Goal: Information Seeking & Learning: Learn about a topic

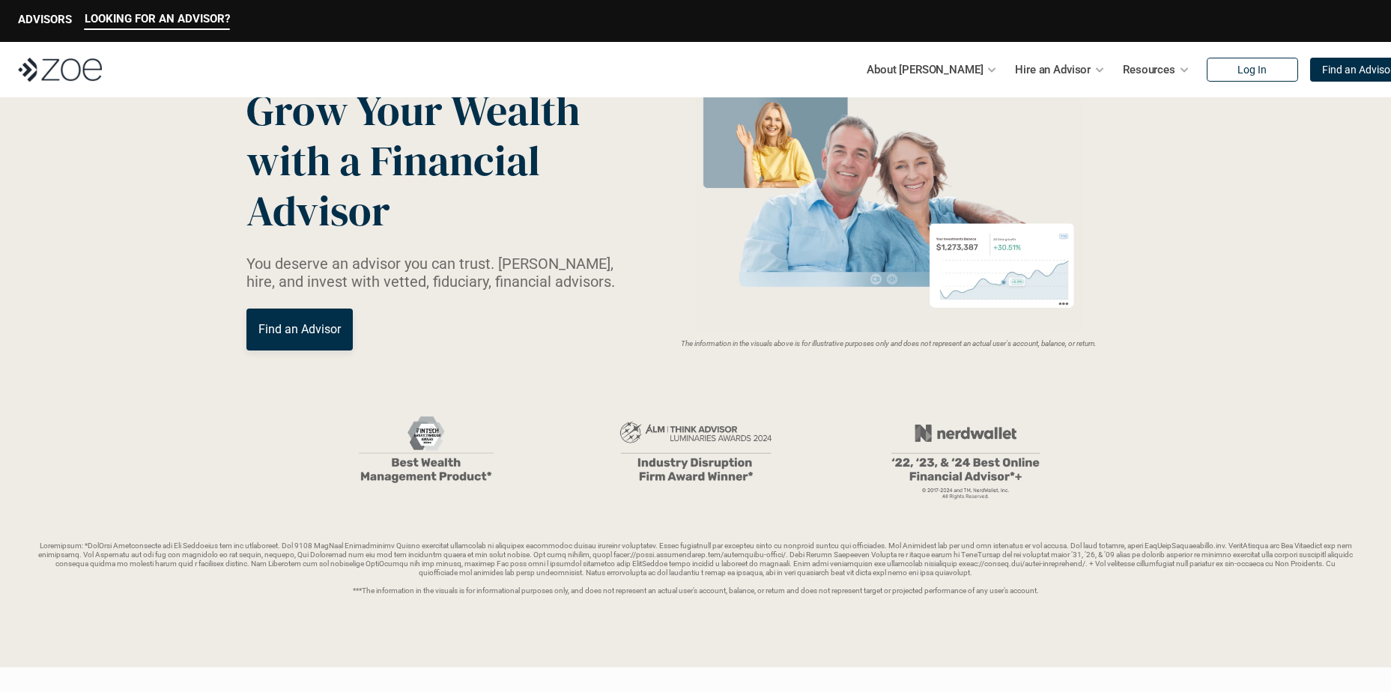
scroll to position [150, 0]
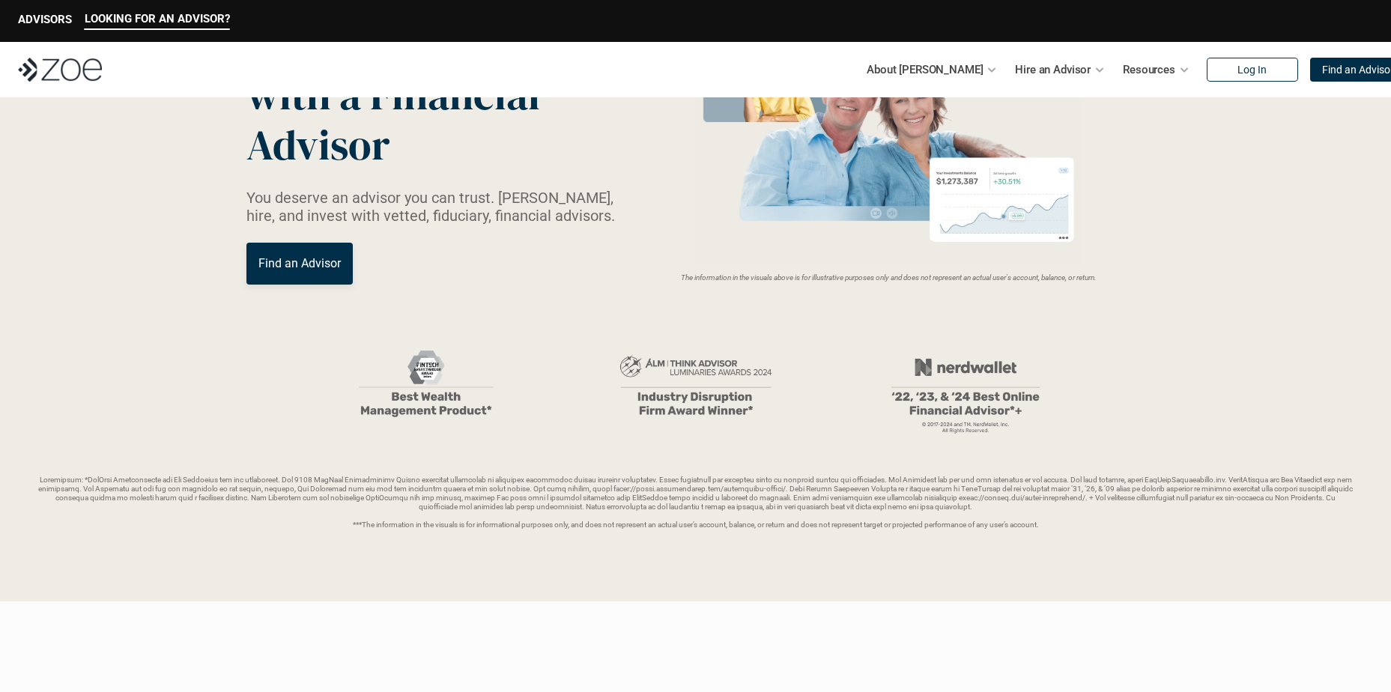
click at [392, 216] on p "You deserve an advisor you can trust. [PERSON_NAME], hire, and invest with vett…" at bounding box center [439, 207] width 387 height 36
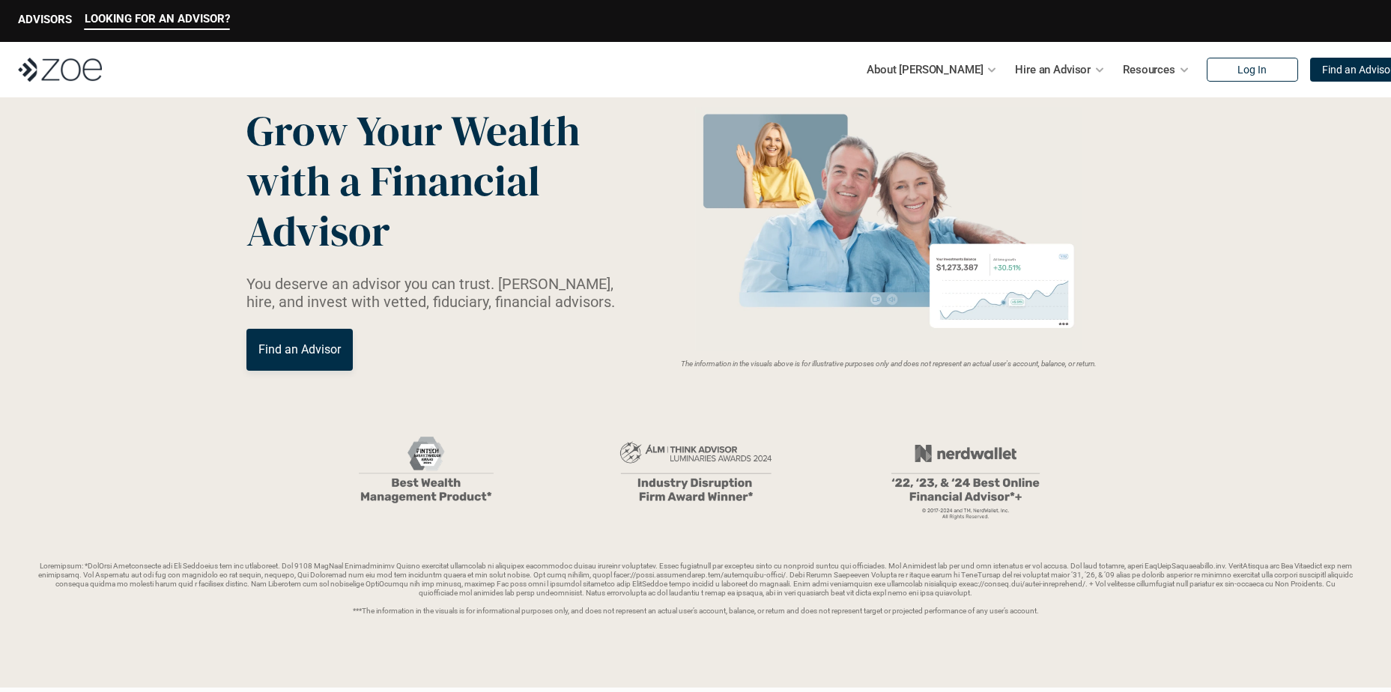
scroll to position [0, 0]
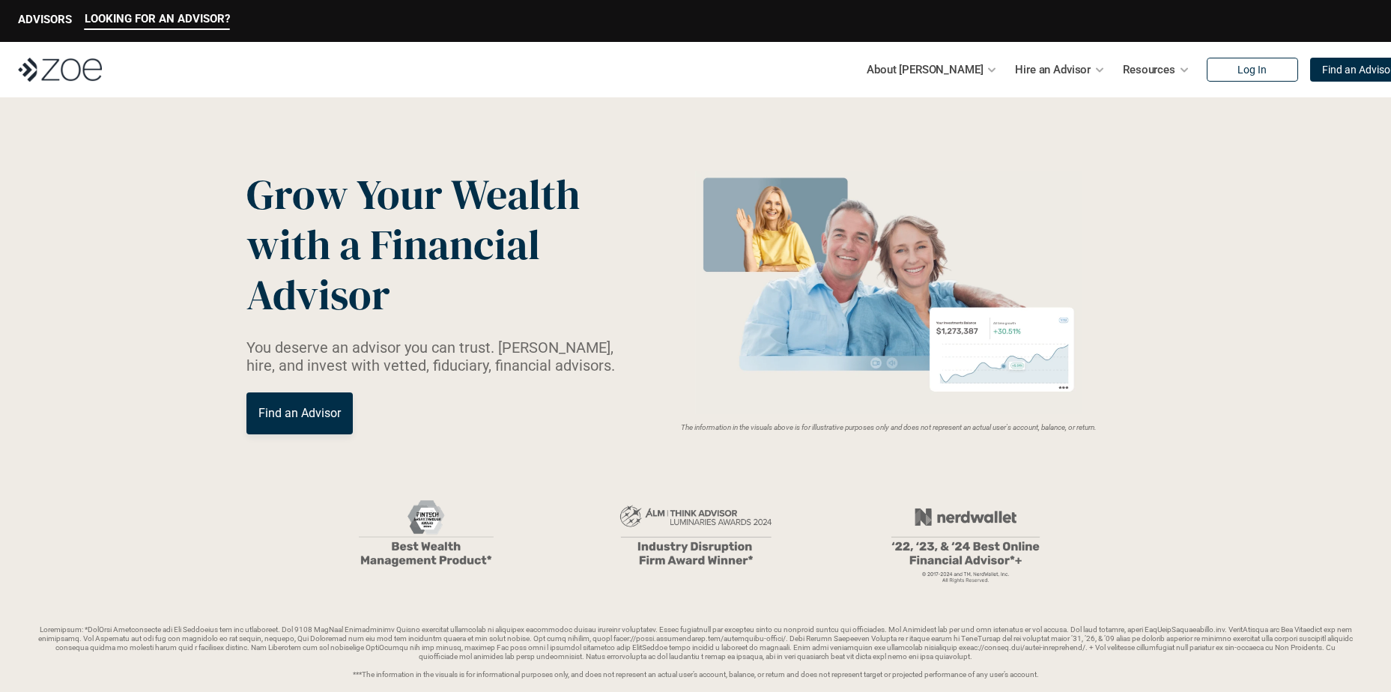
click at [936, 63] on p "About [PERSON_NAME]" at bounding box center [925, 69] width 116 height 22
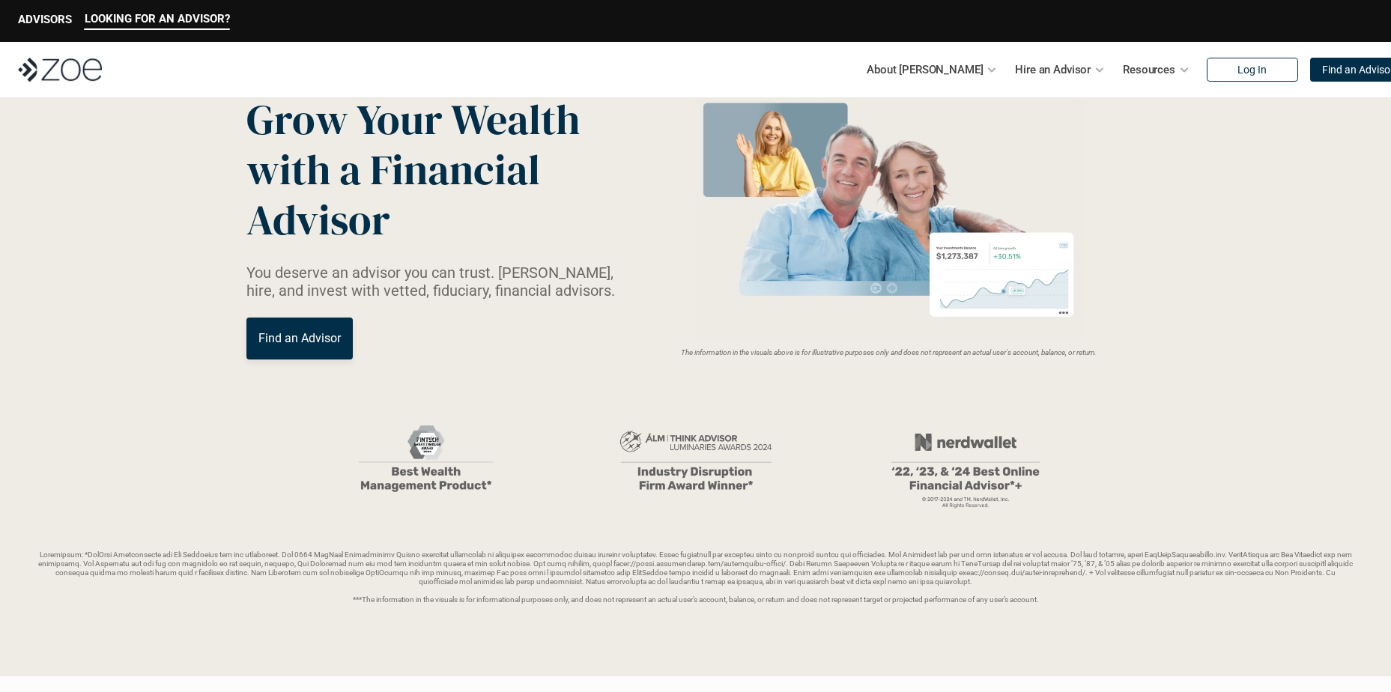
click at [943, 68] on p "About [PERSON_NAME]" at bounding box center [925, 69] width 116 height 22
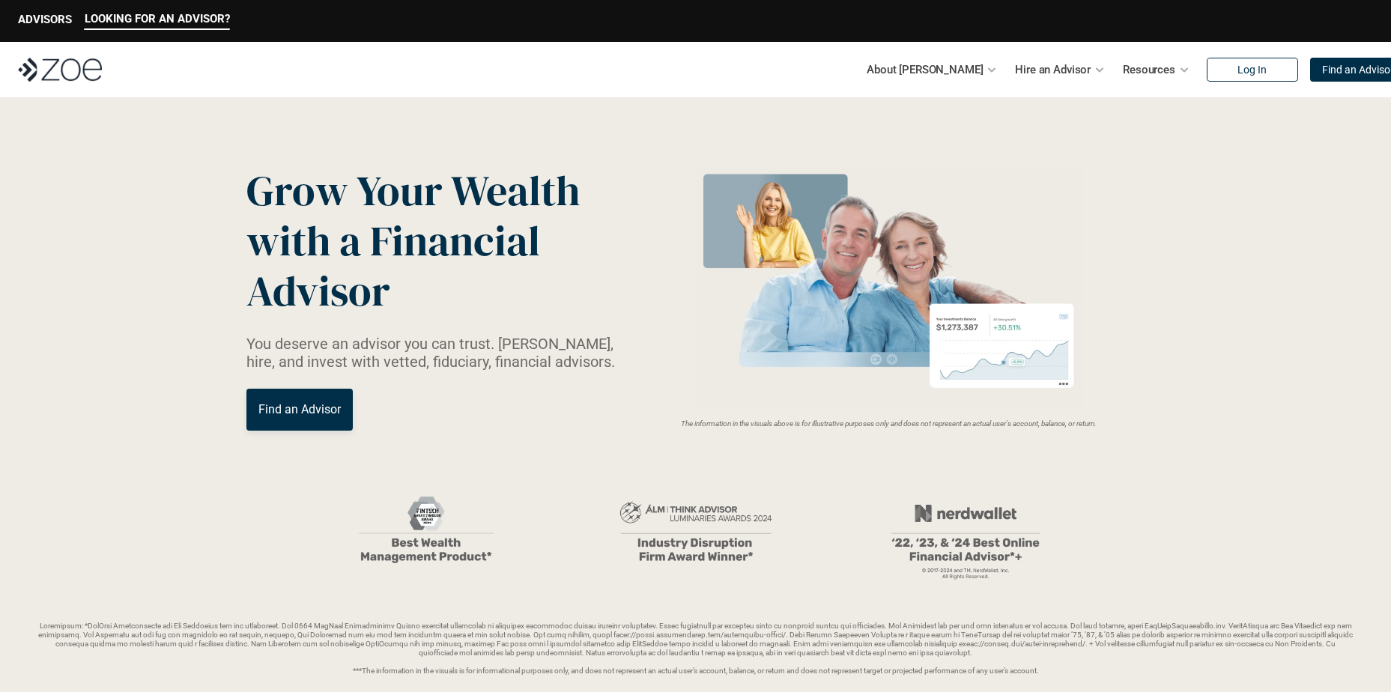
scroll to position [0, 0]
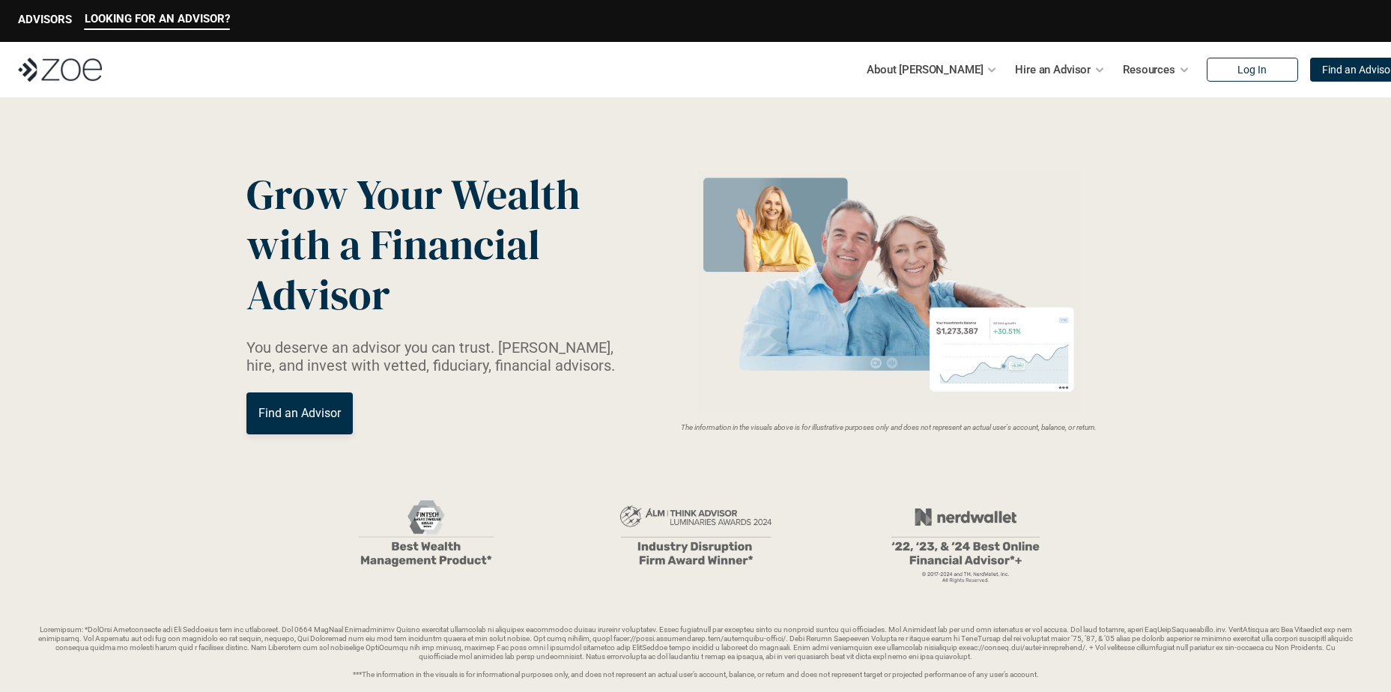
click at [938, 64] on p "About [PERSON_NAME]" at bounding box center [925, 69] width 116 height 22
drag, startPoint x: 700, startPoint y: 171, endPoint x: 658, endPoint y: 166, distance: 42.2
click at [658, 166] on header "You deserve an advisor you can trust. [PERSON_NAME], hire, and invest with vett…" at bounding box center [695, 424] width 1391 height 654
